Goal: Task Accomplishment & Management: Use online tool/utility

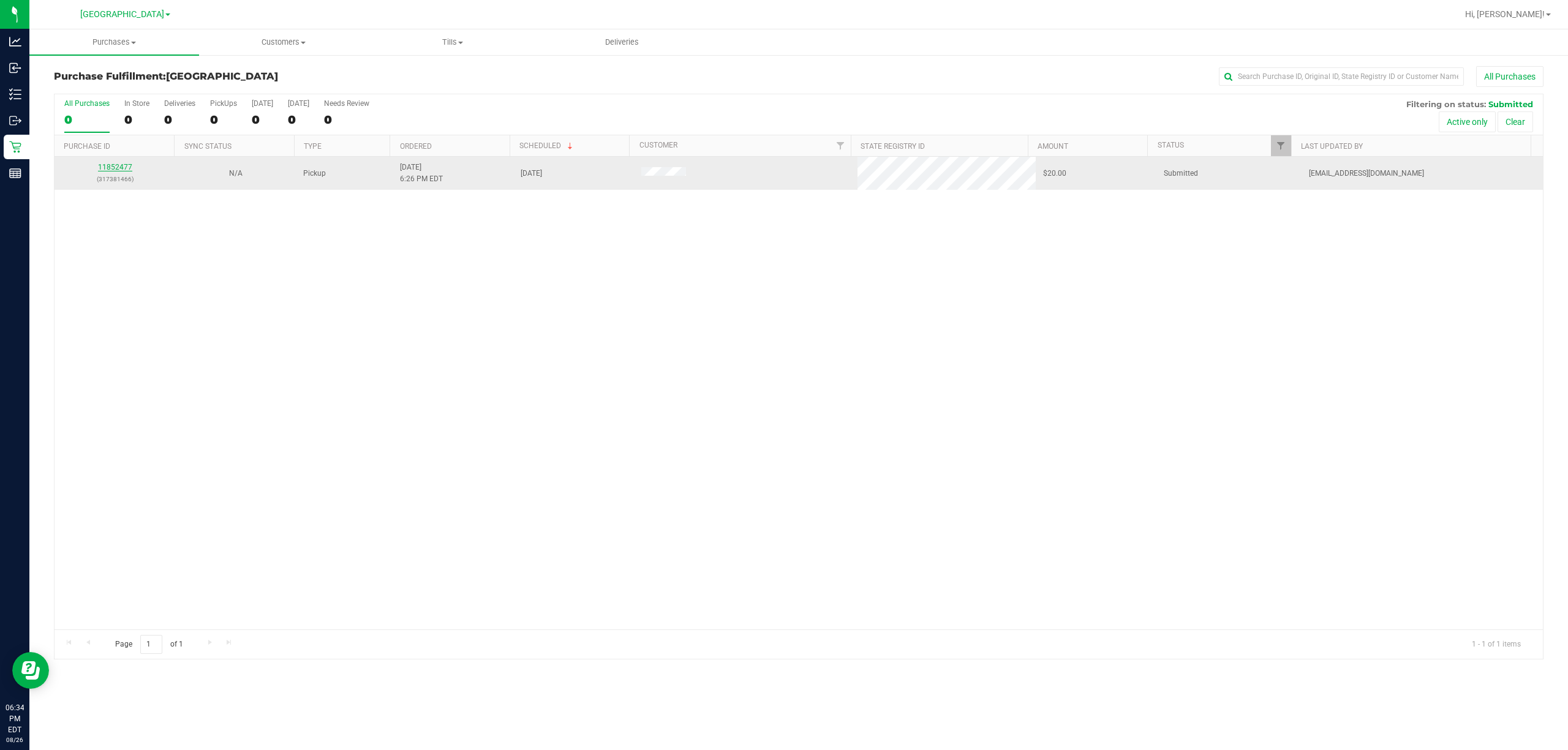
click at [104, 167] on link "11852477" at bounding box center [114, 167] width 34 height 9
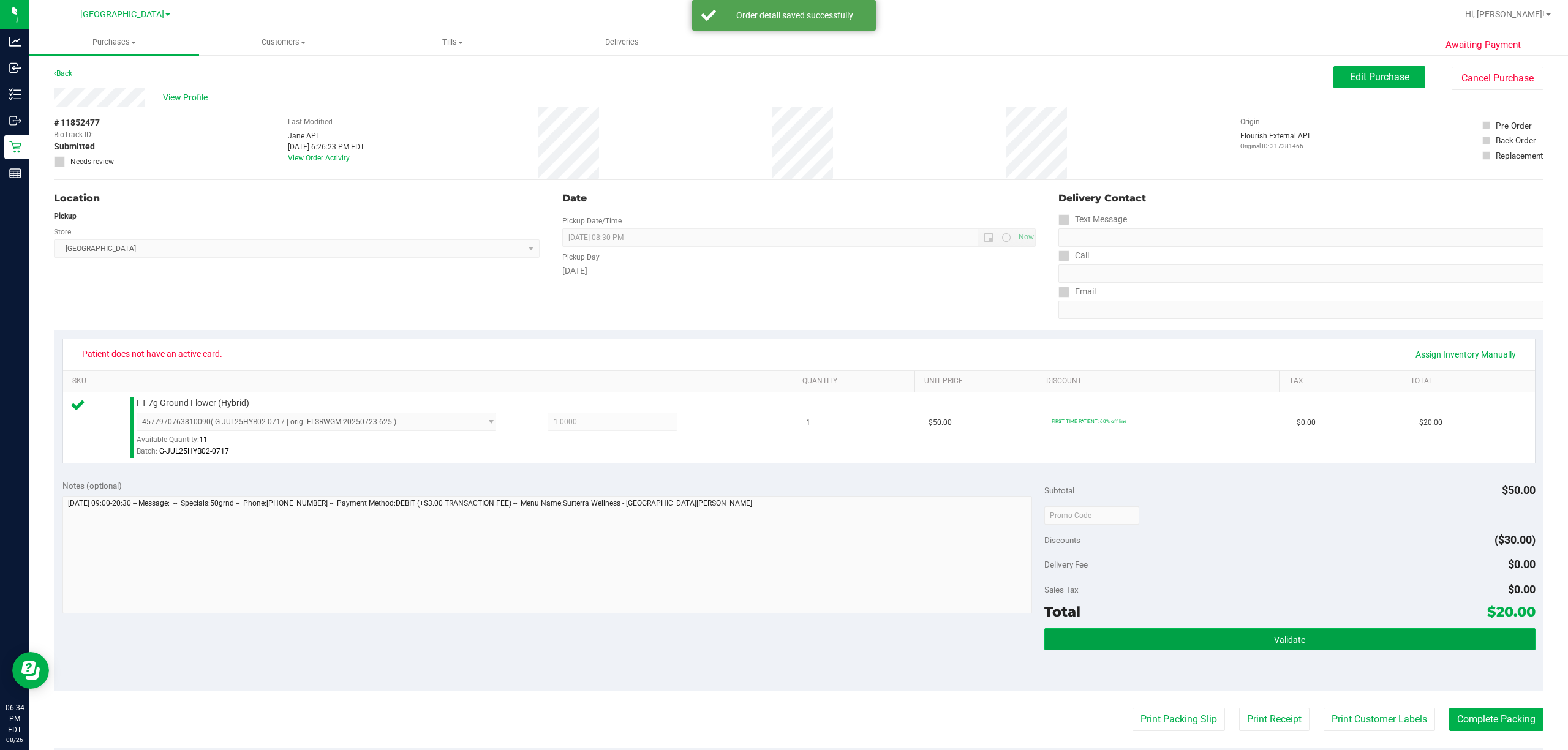
click at [1278, 638] on span "Validate" at bounding box center [1290, 640] width 32 height 9
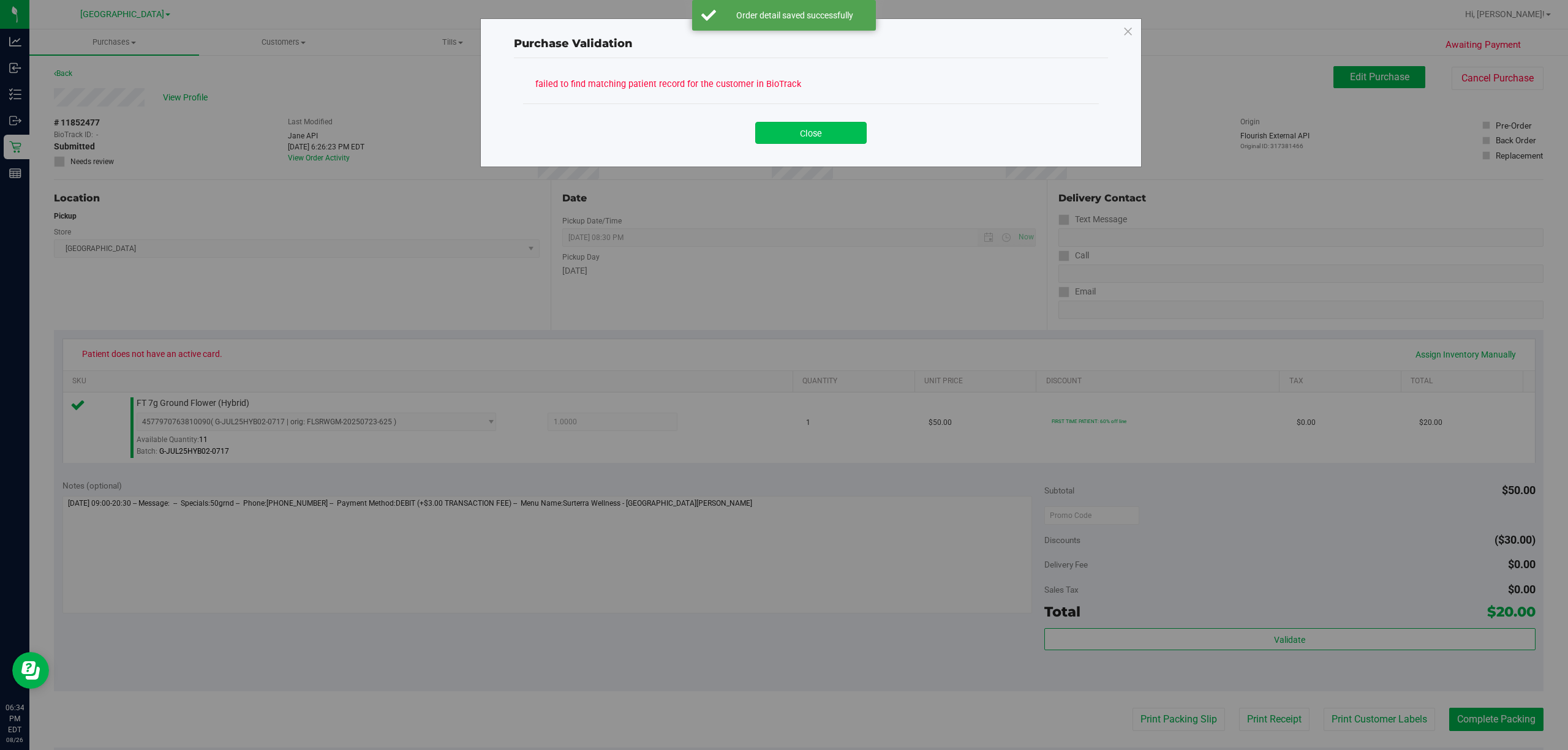
click at [843, 143] on button "Close" at bounding box center [811, 133] width 111 height 22
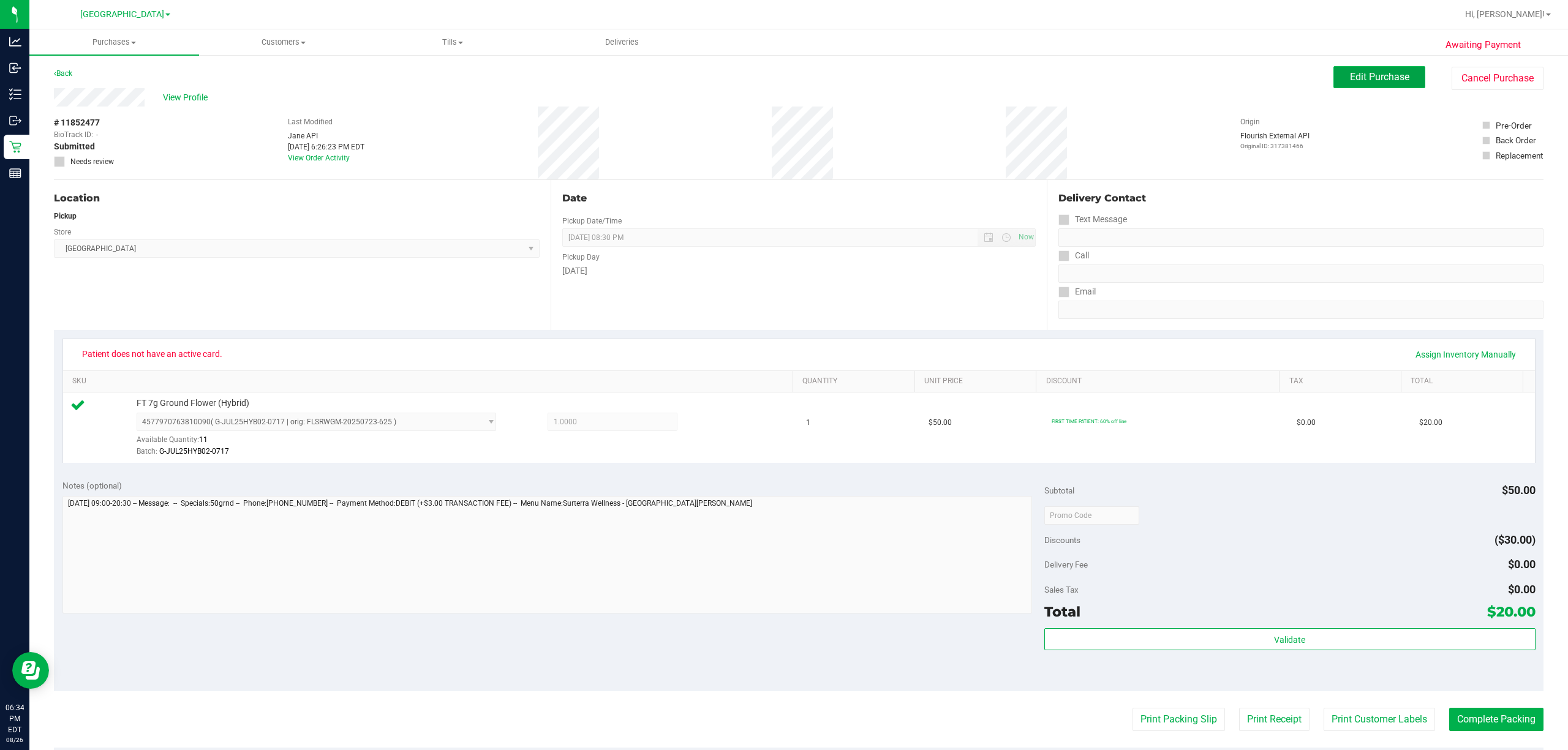
click at [1397, 77] on span "Edit Purchase" at bounding box center [1379, 77] width 59 height 12
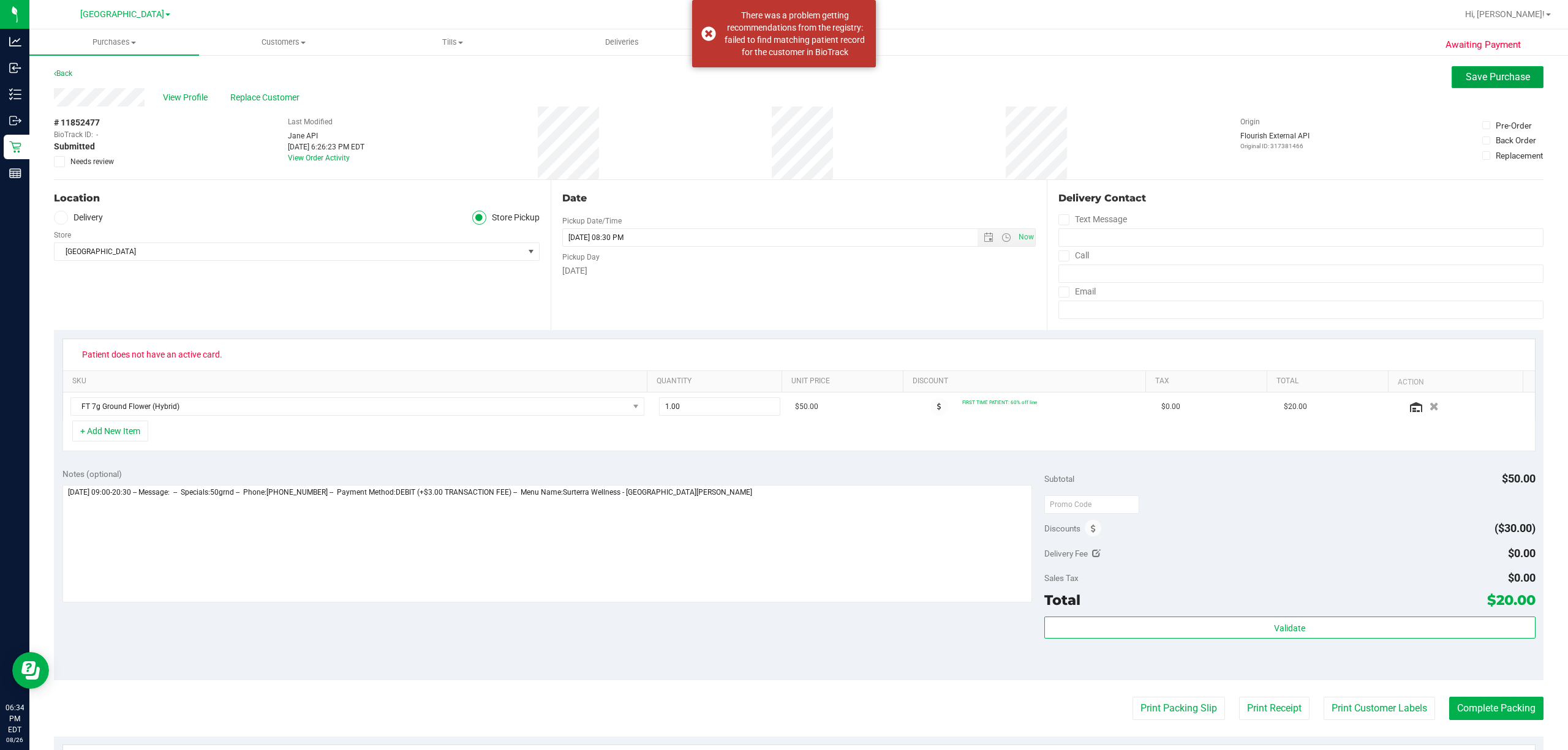
click at [1452, 75] on button "Save Purchase" at bounding box center [1498, 77] width 92 height 22
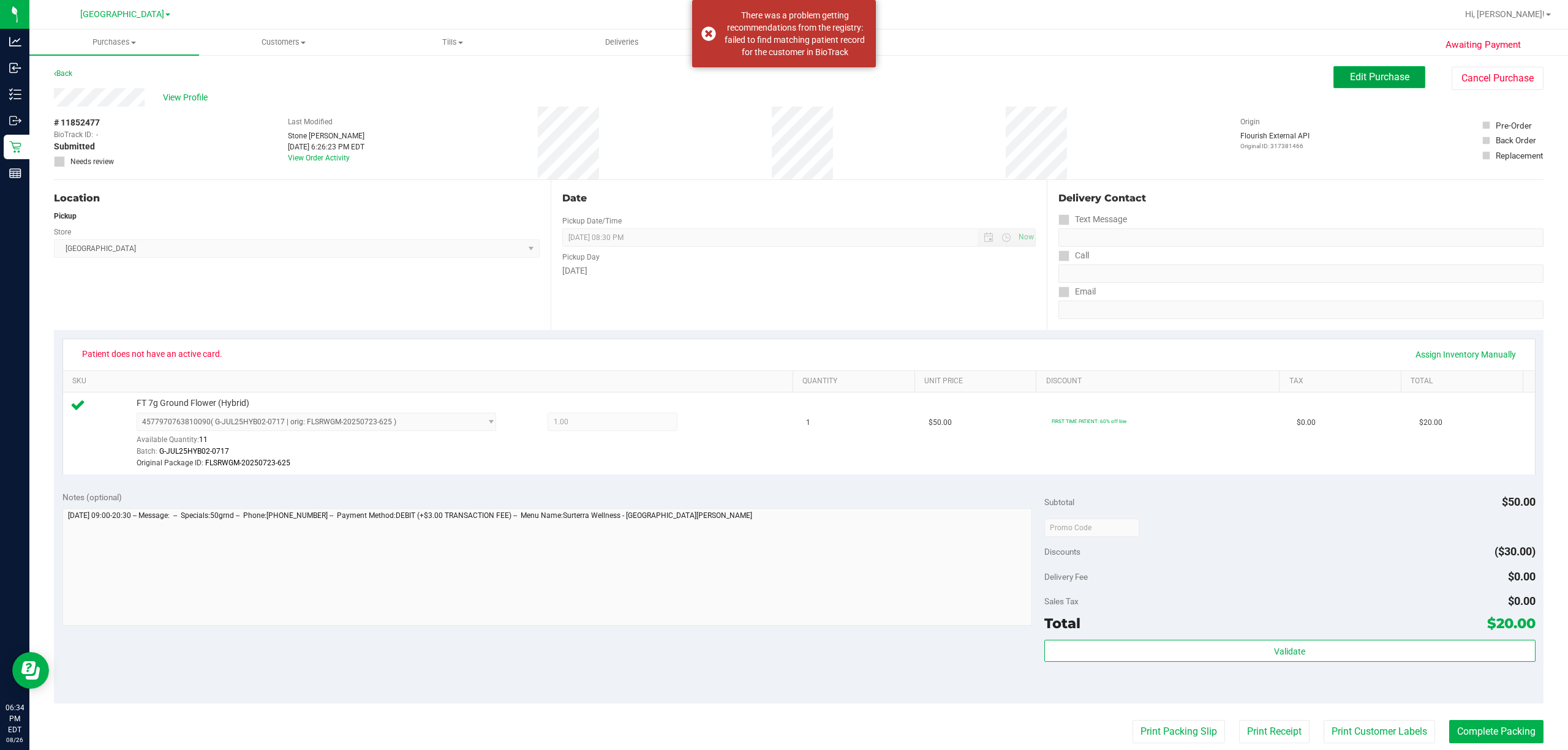
click at [1404, 81] on button "Edit Purchase" at bounding box center [1379, 77] width 92 height 22
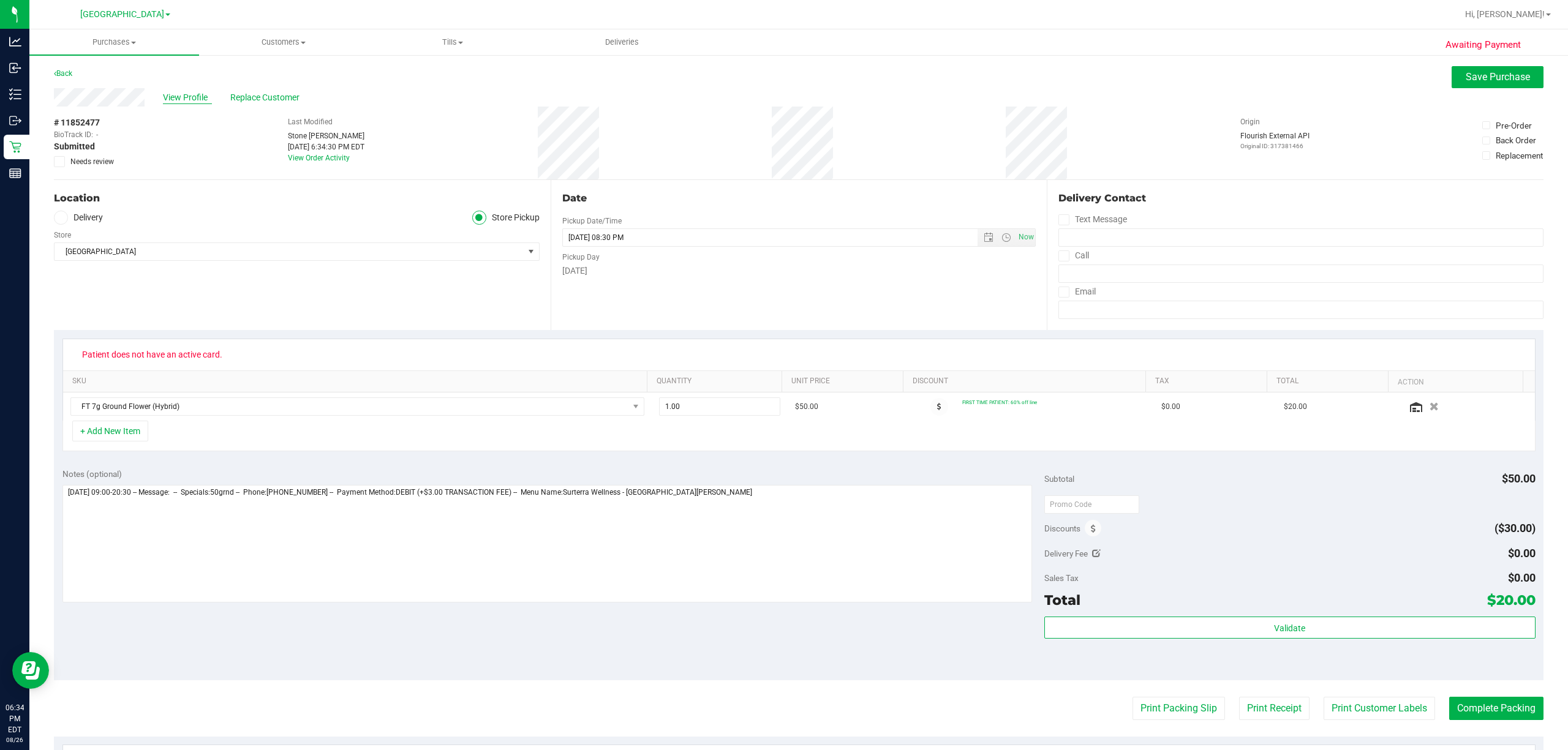
click at [189, 94] on span "View Profile" at bounding box center [187, 98] width 49 height 13
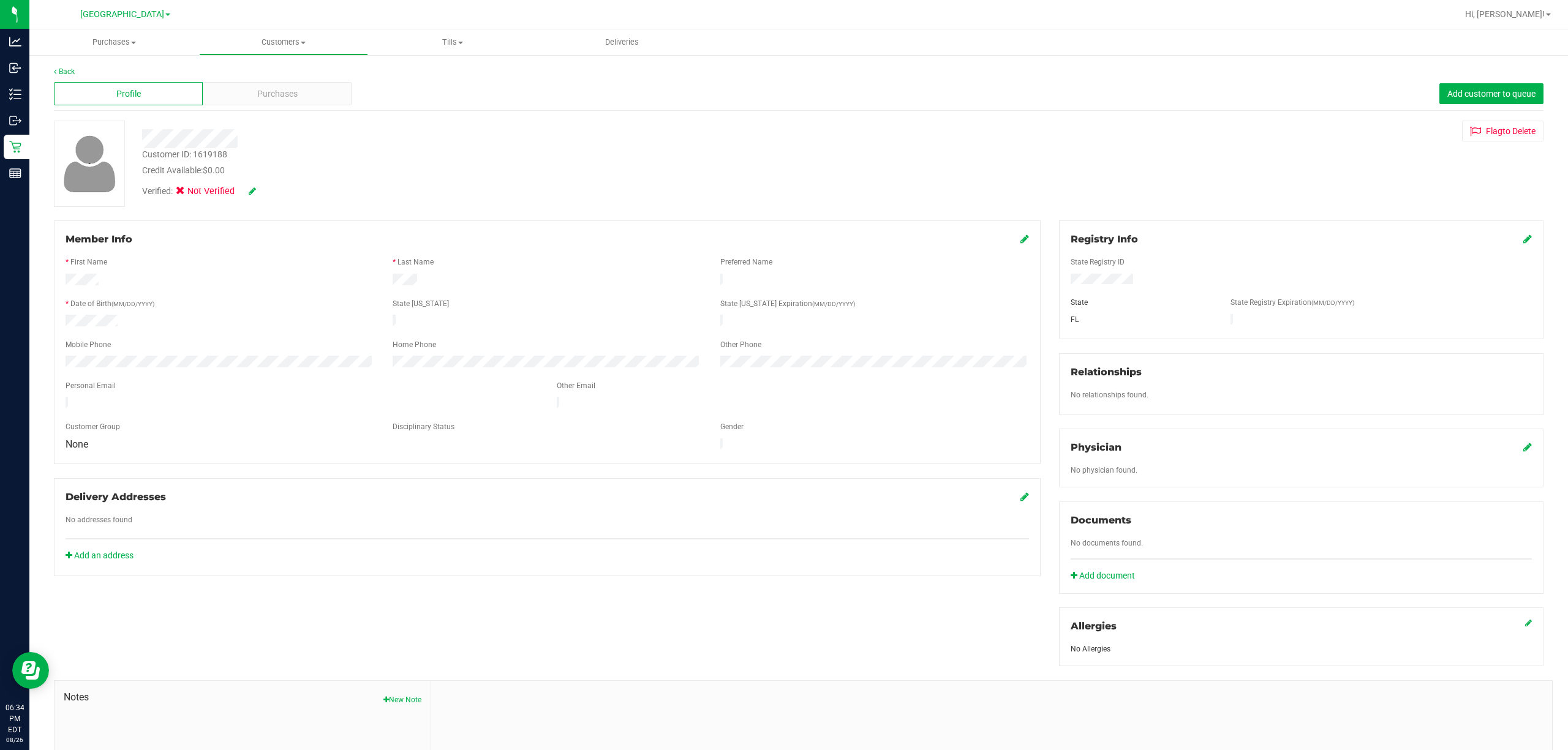
click at [1021, 238] on icon at bounding box center [1025, 238] width 9 height 9
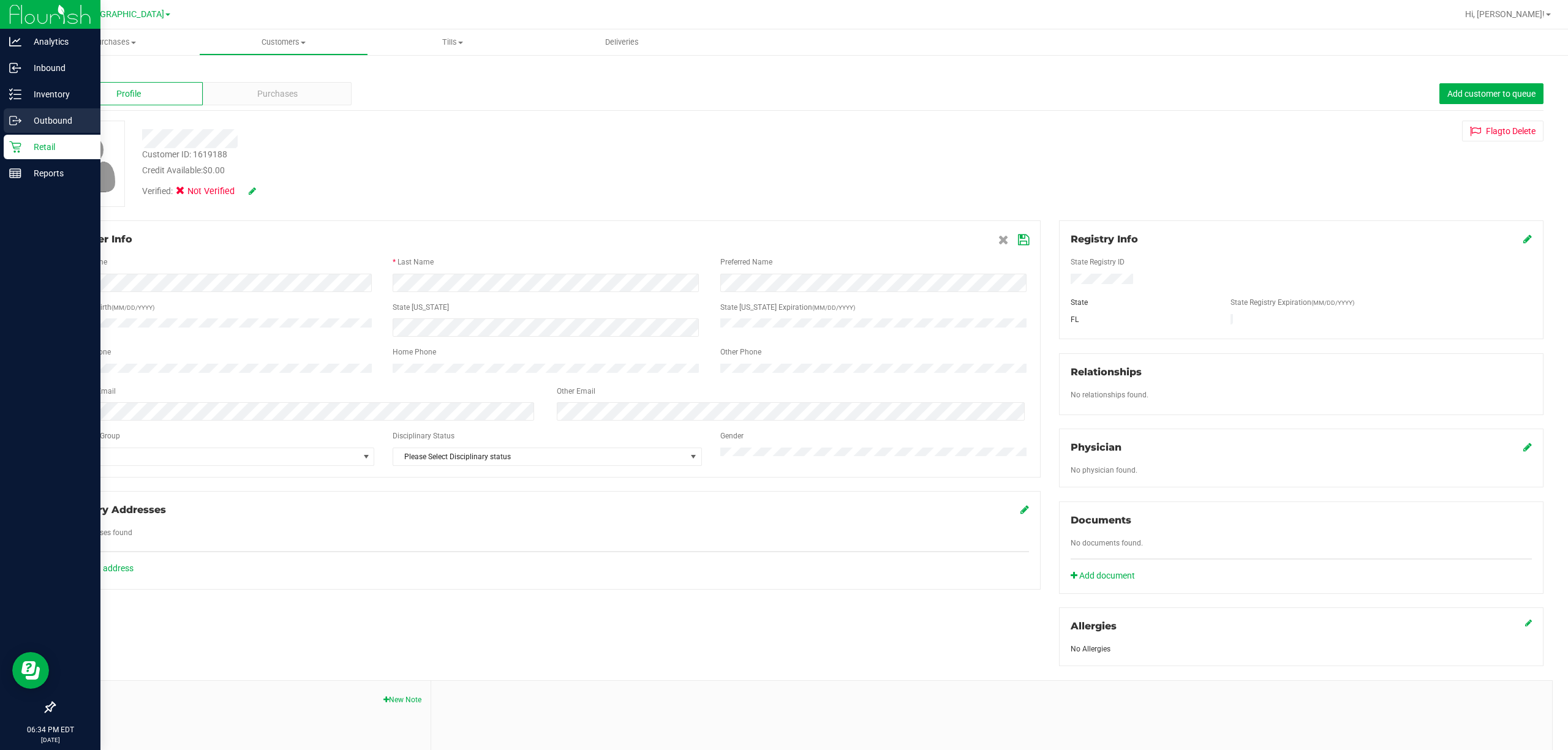
click at [7, 121] on div "Outbound" at bounding box center [52, 120] width 97 height 24
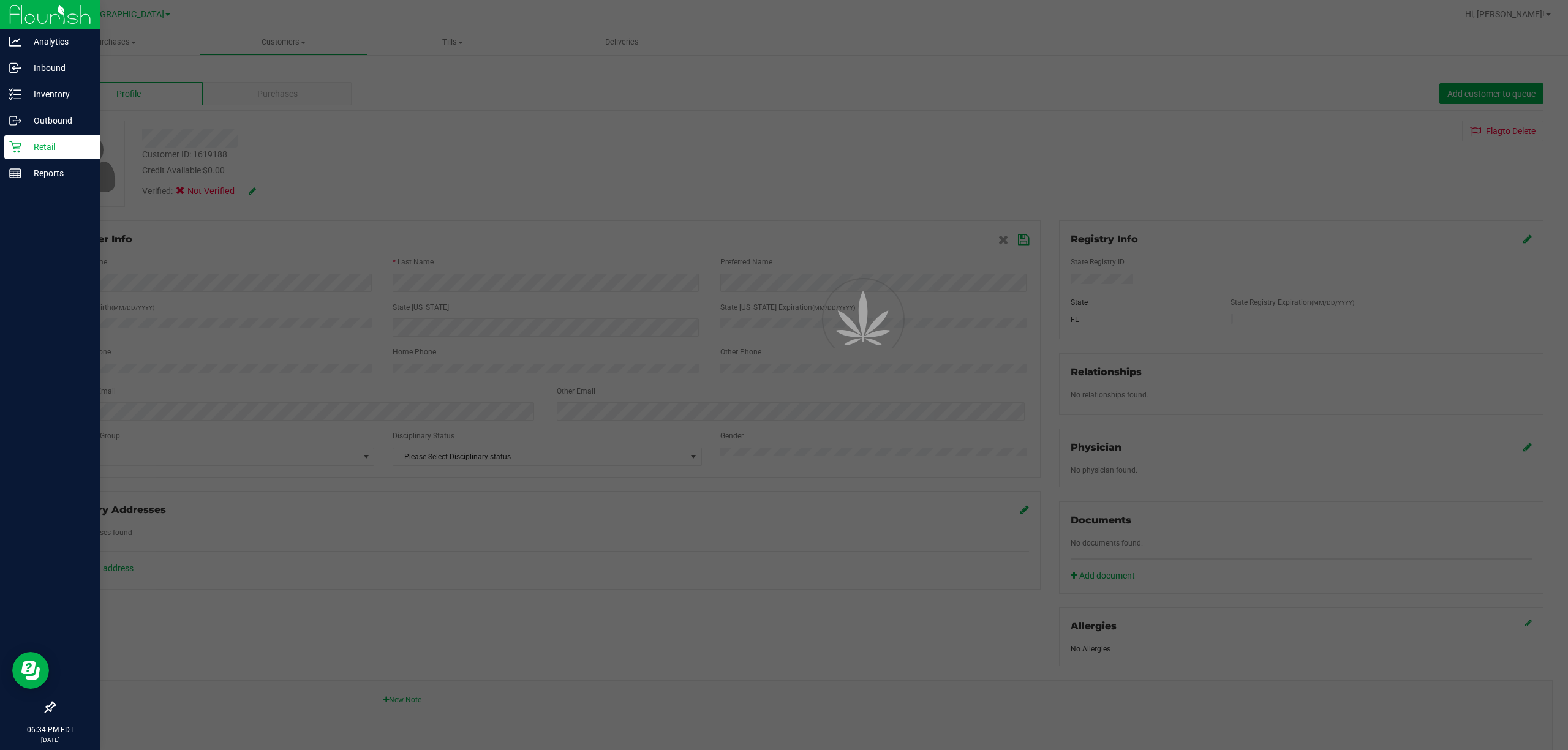
click at [44, 143] on p "Retail" at bounding box center [58, 147] width 73 height 15
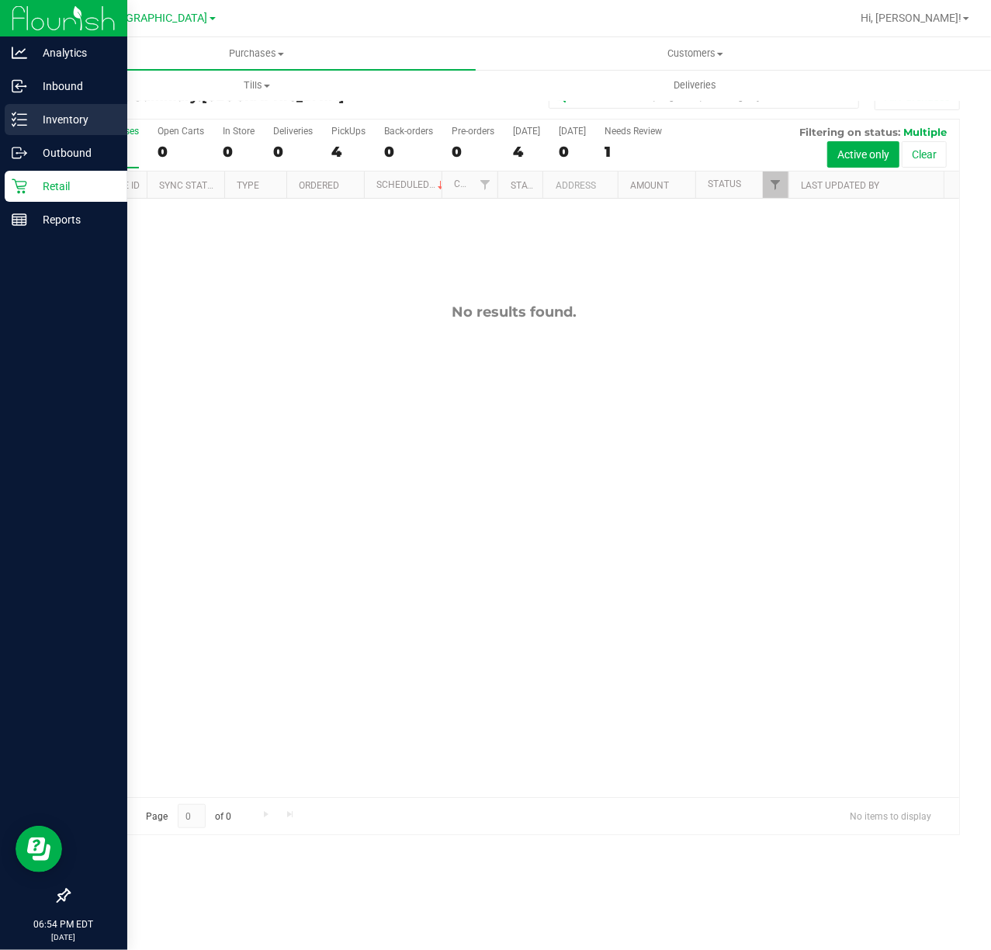
click at [75, 107] on div "Inventory" at bounding box center [66, 119] width 123 height 31
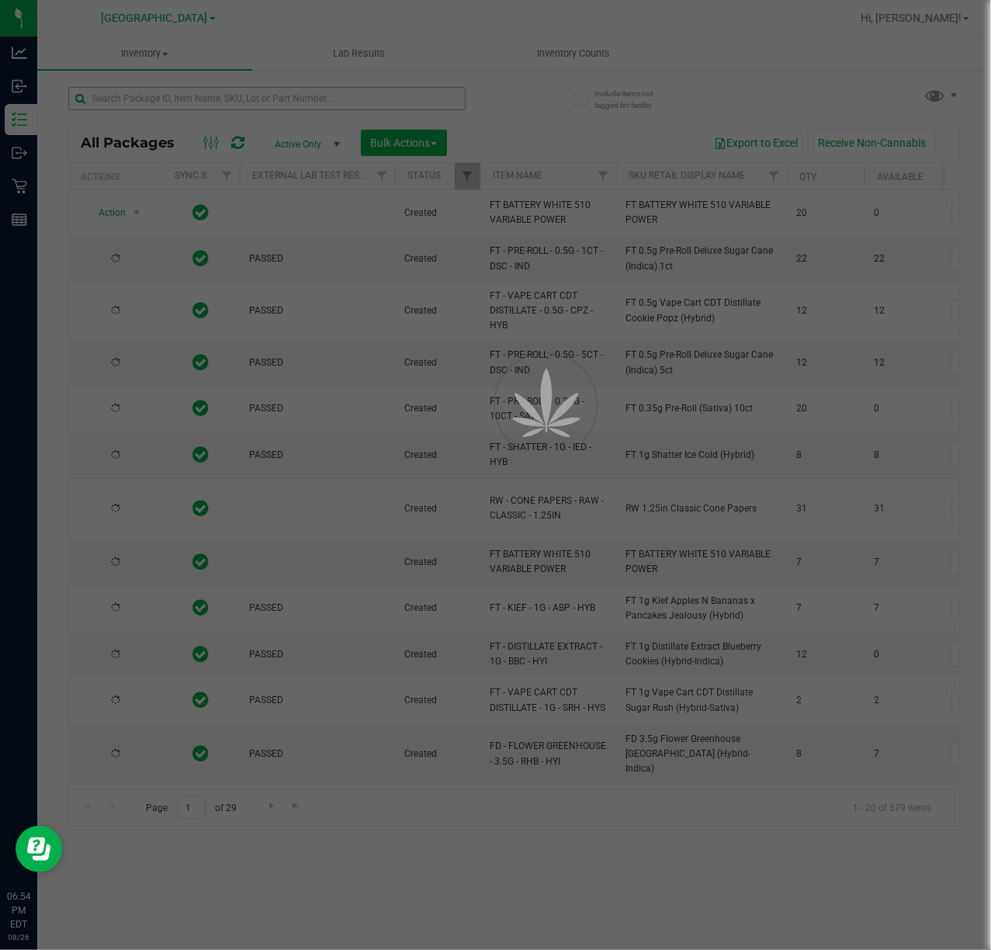
click at [396, 94] on div at bounding box center [495, 475] width 991 height 950
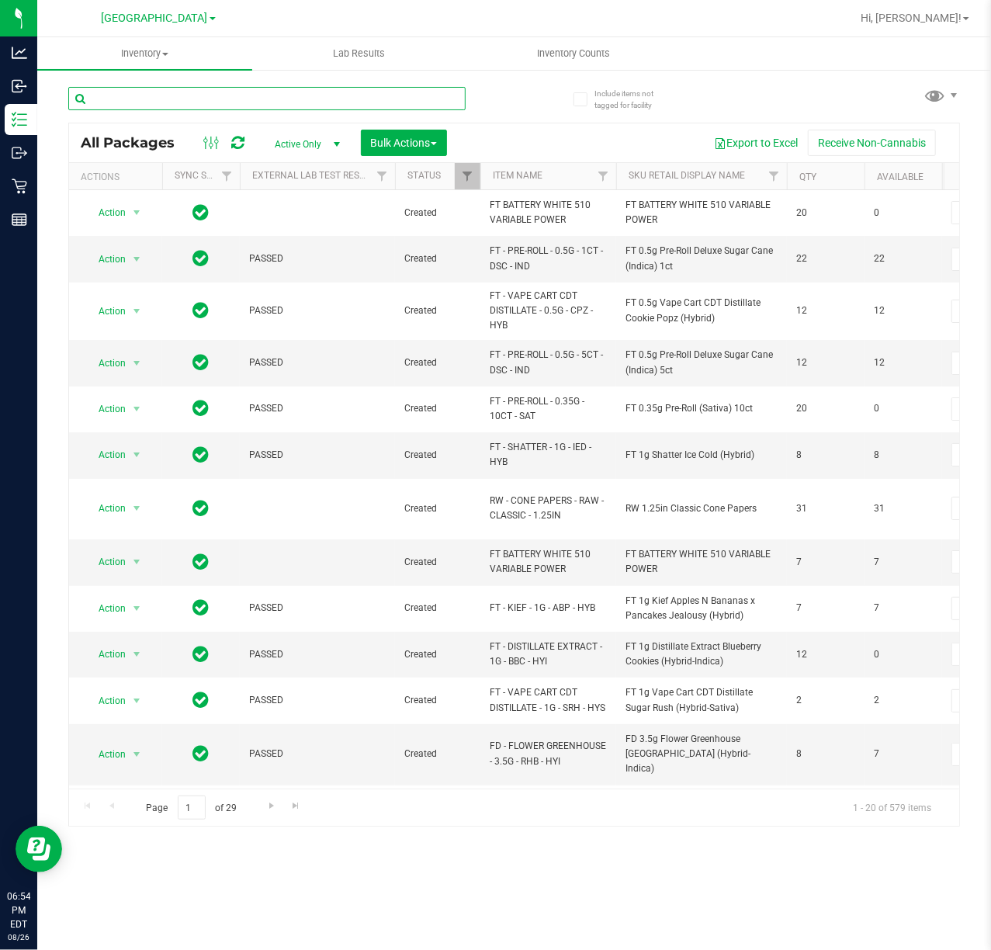
click at [397, 95] on input "text" at bounding box center [266, 98] width 397 height 23
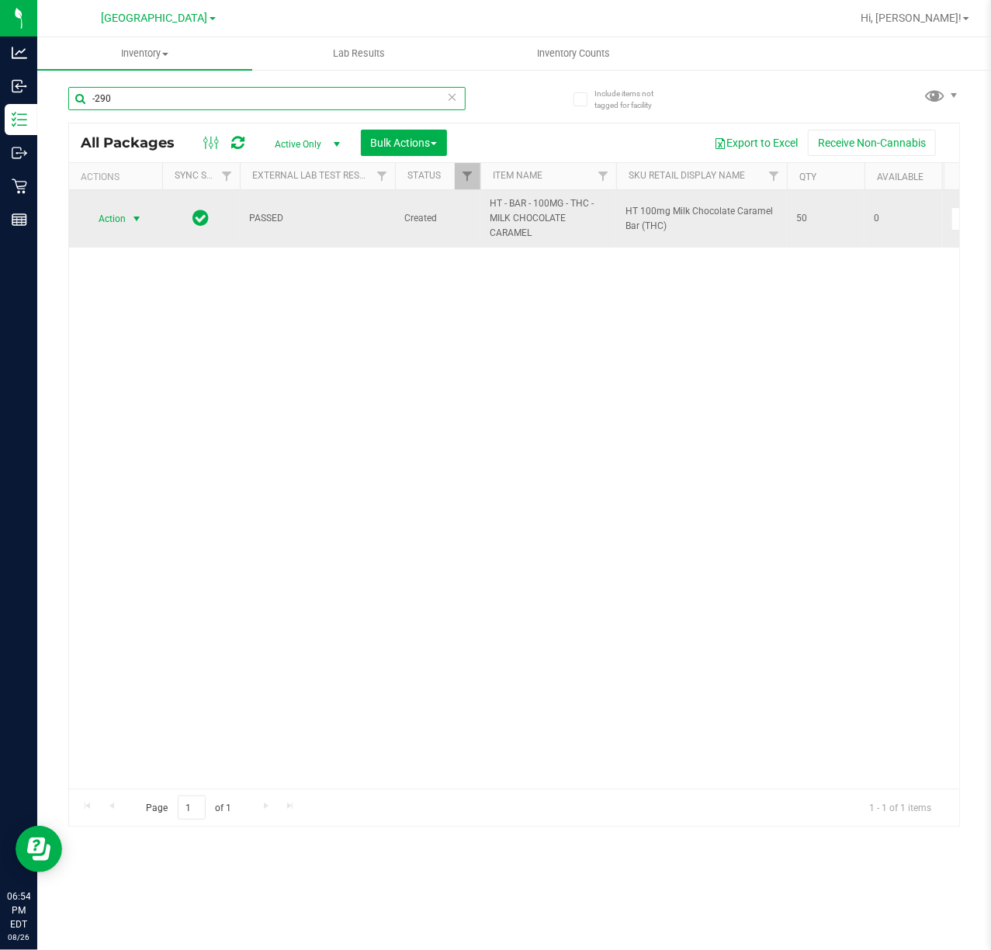
type input "-290"
click at [100, 221] on span "Action" at bounding box center [106, 219] width 42 height 22
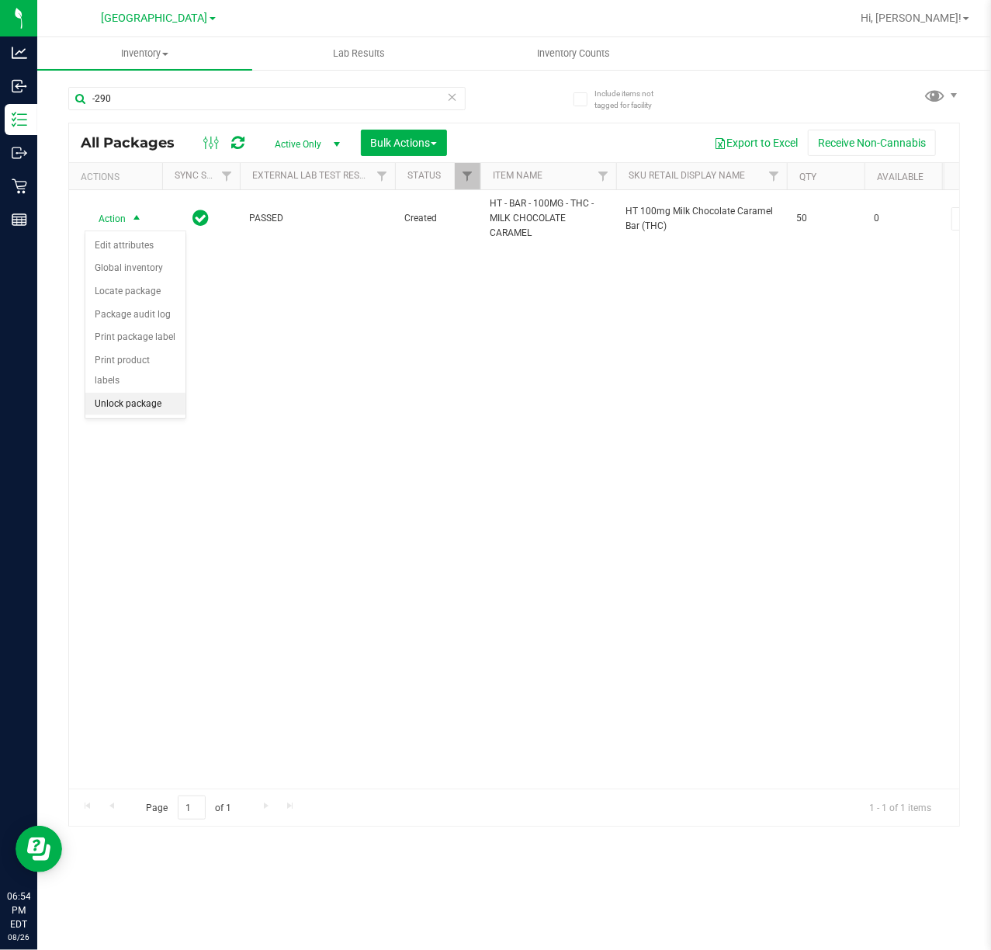
click at [155, 416] on li "Unlock package" at bounding box center [135, 404] width 100 height 23
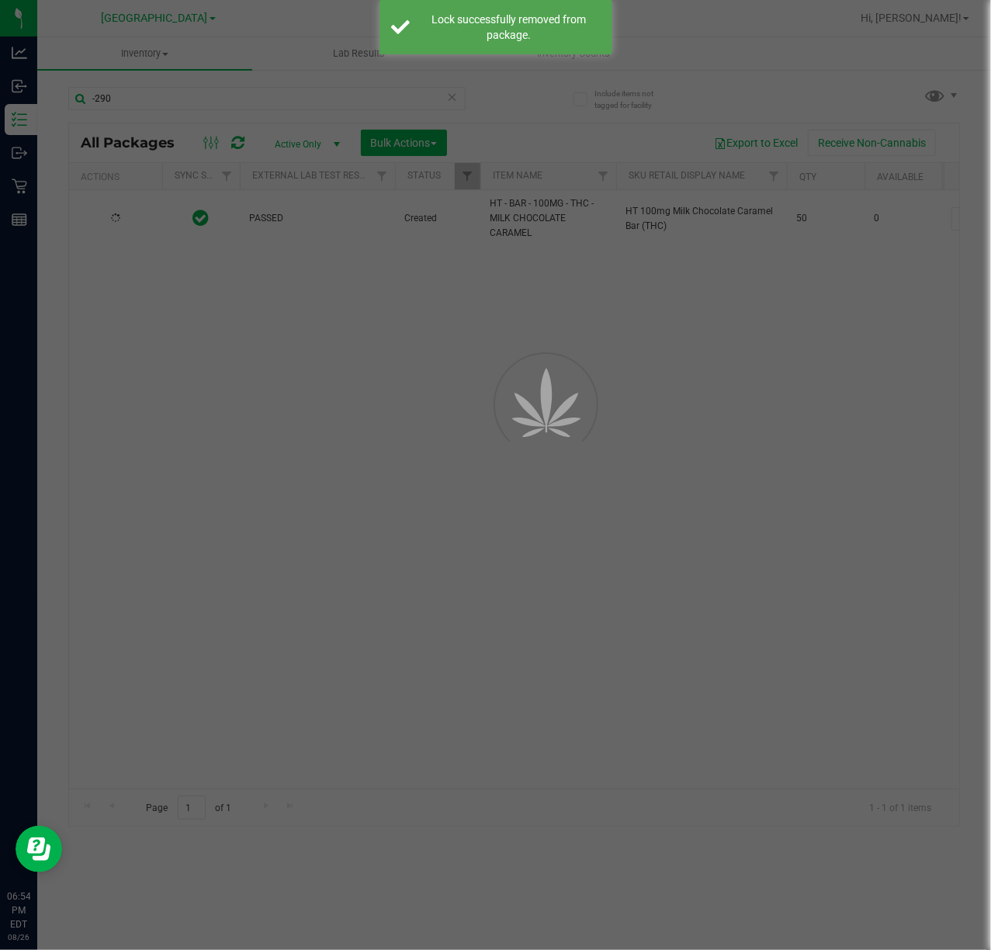
click at [560, 404] on div at bounding box center [525, 439] width 70 height 70
